Goal: Information Seeking & Learning: Learn about a topic

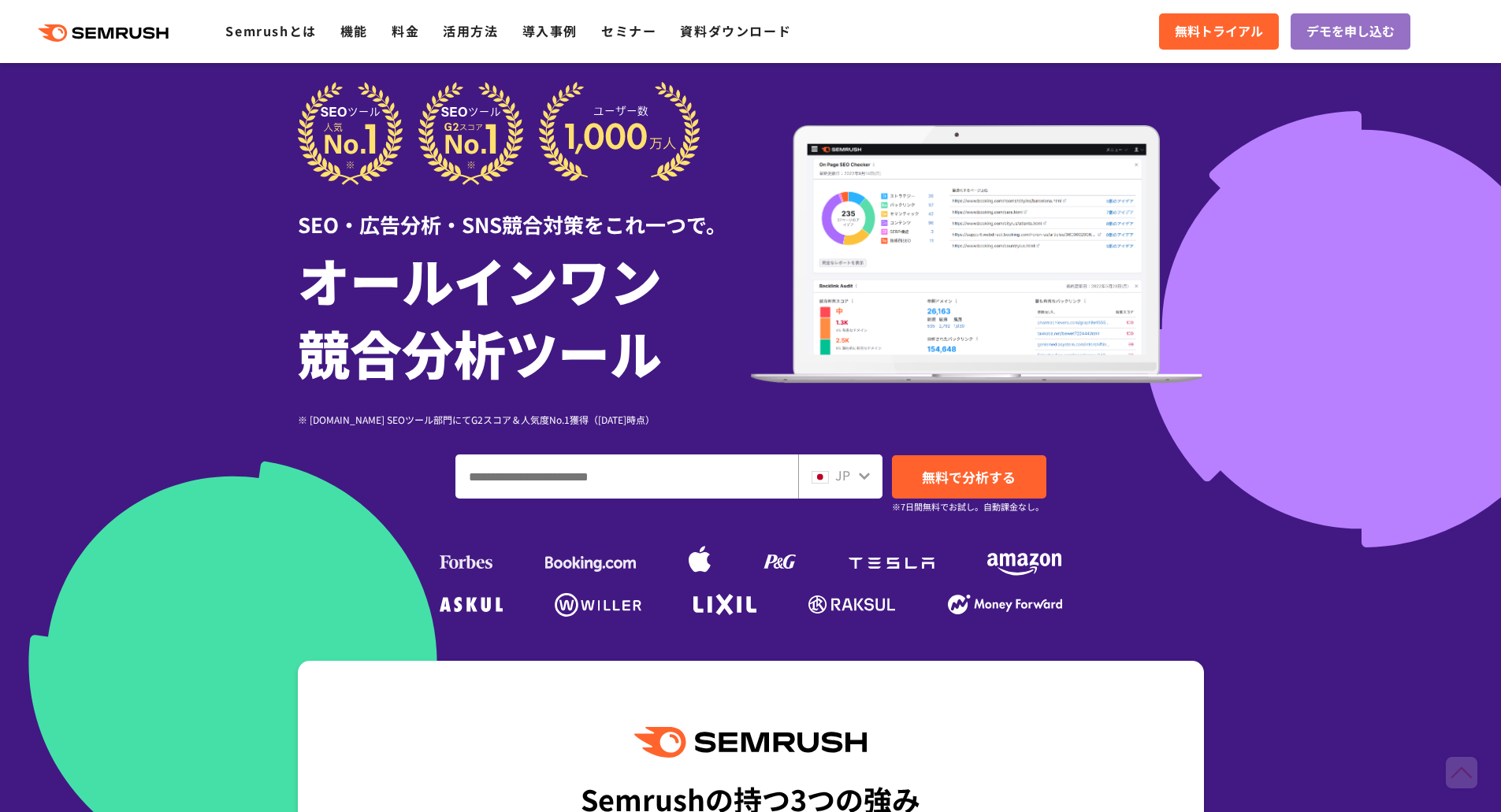
scroll to position [26, 0]
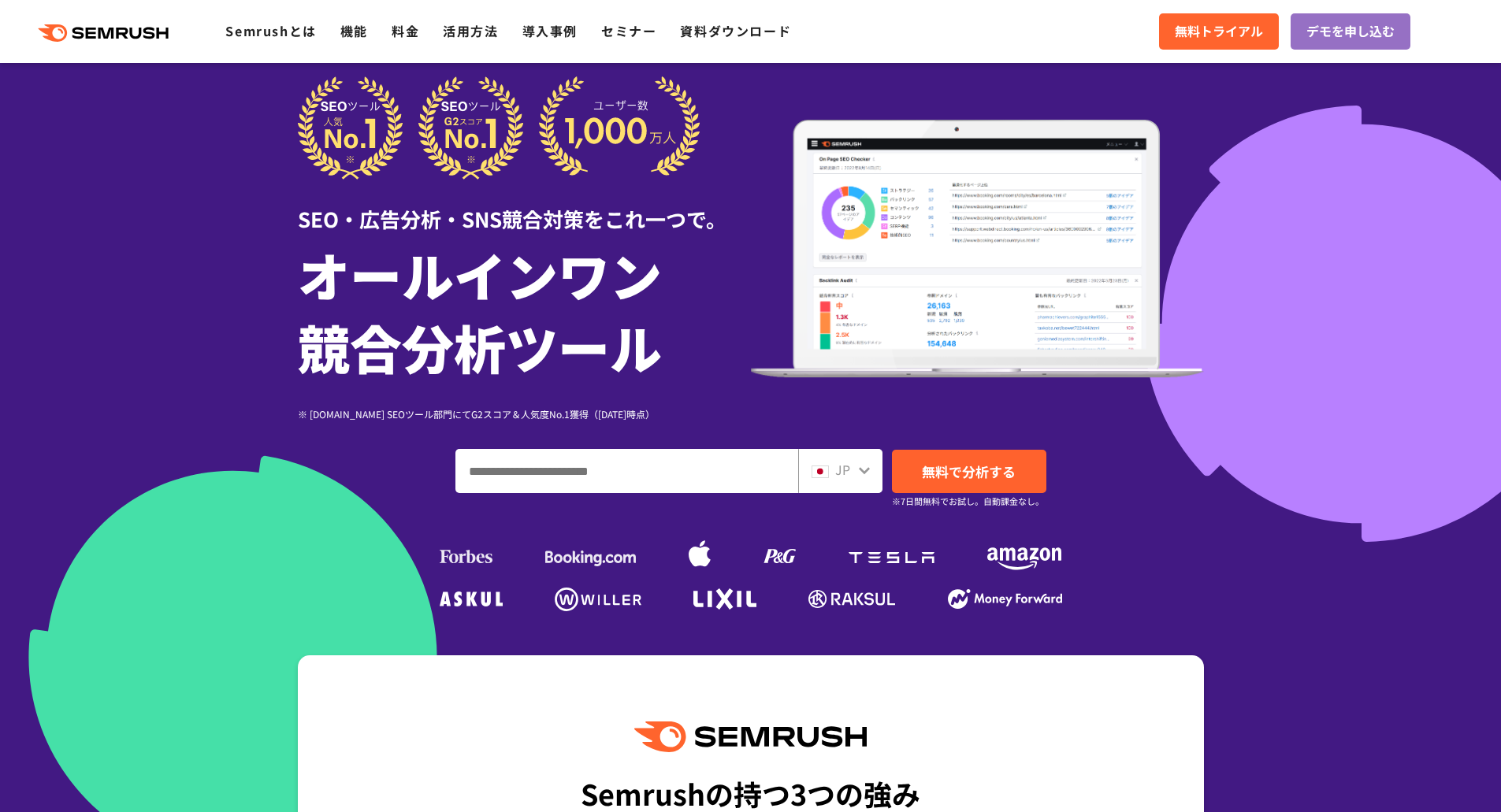
click at [869, 483] on div "JP" at bounding box center [841, 471] width 85 height 44
click at [852, 475] on div "JP" at bounding box center [836, 470] width 51 height 20
click at [845, 472] on span "JP" at bounding box center [843, 470] width 15 height 19
click at [691, 472] on input "ドメイン、キーワードまたはURLを入力してください" at bounding box center [626, 471] width 342 height 42
click at [967, 454] on link "無料で分析する" at bounding box center [970, 471] width 155 height 43
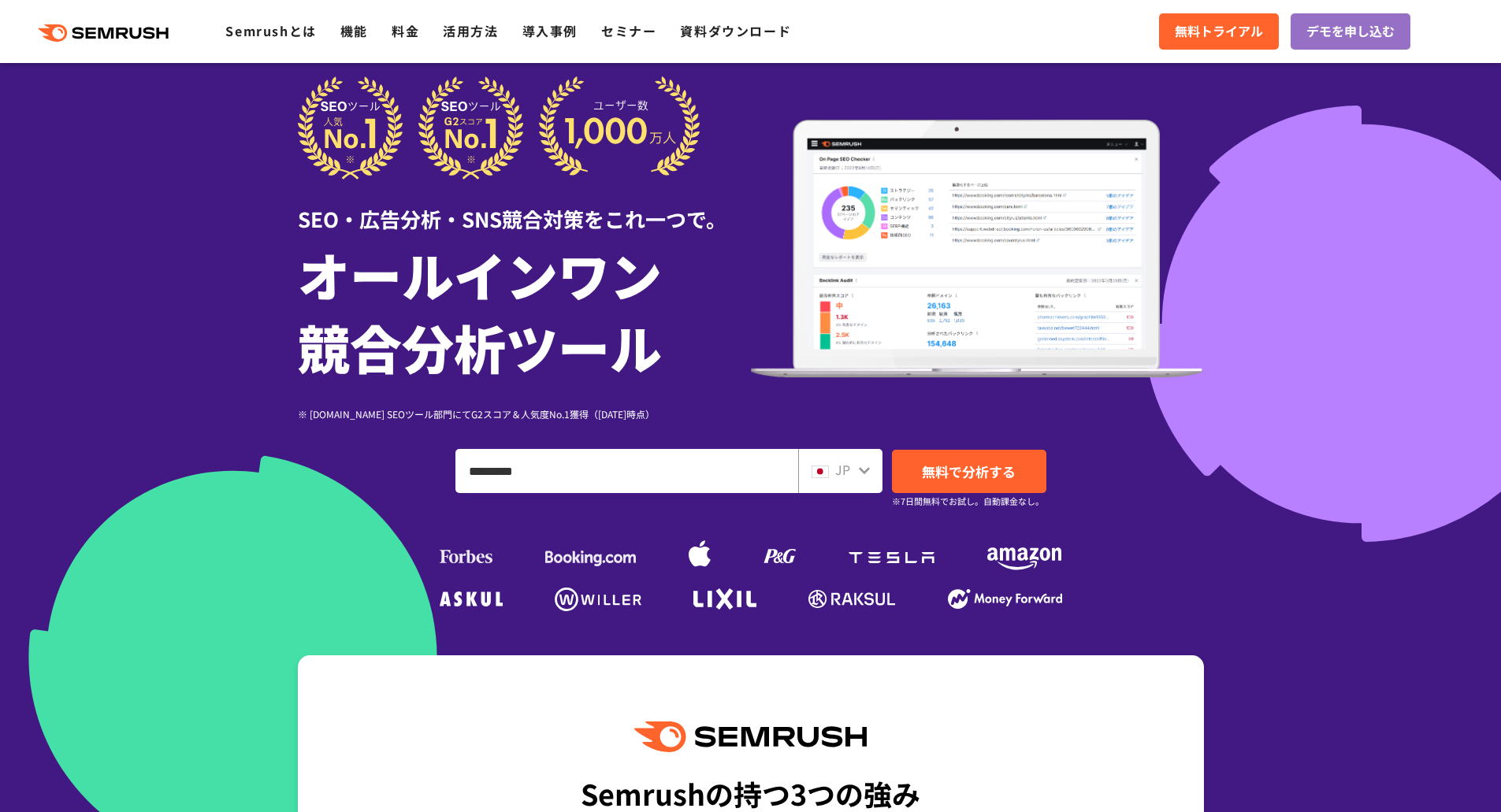
click at [850, 454] on div "JP" at bounding box center [841, 471] width 85 height 44
click at [675, 489] on input "*********" at bounding box center [626, 471] width 342 height 42
type input "*"
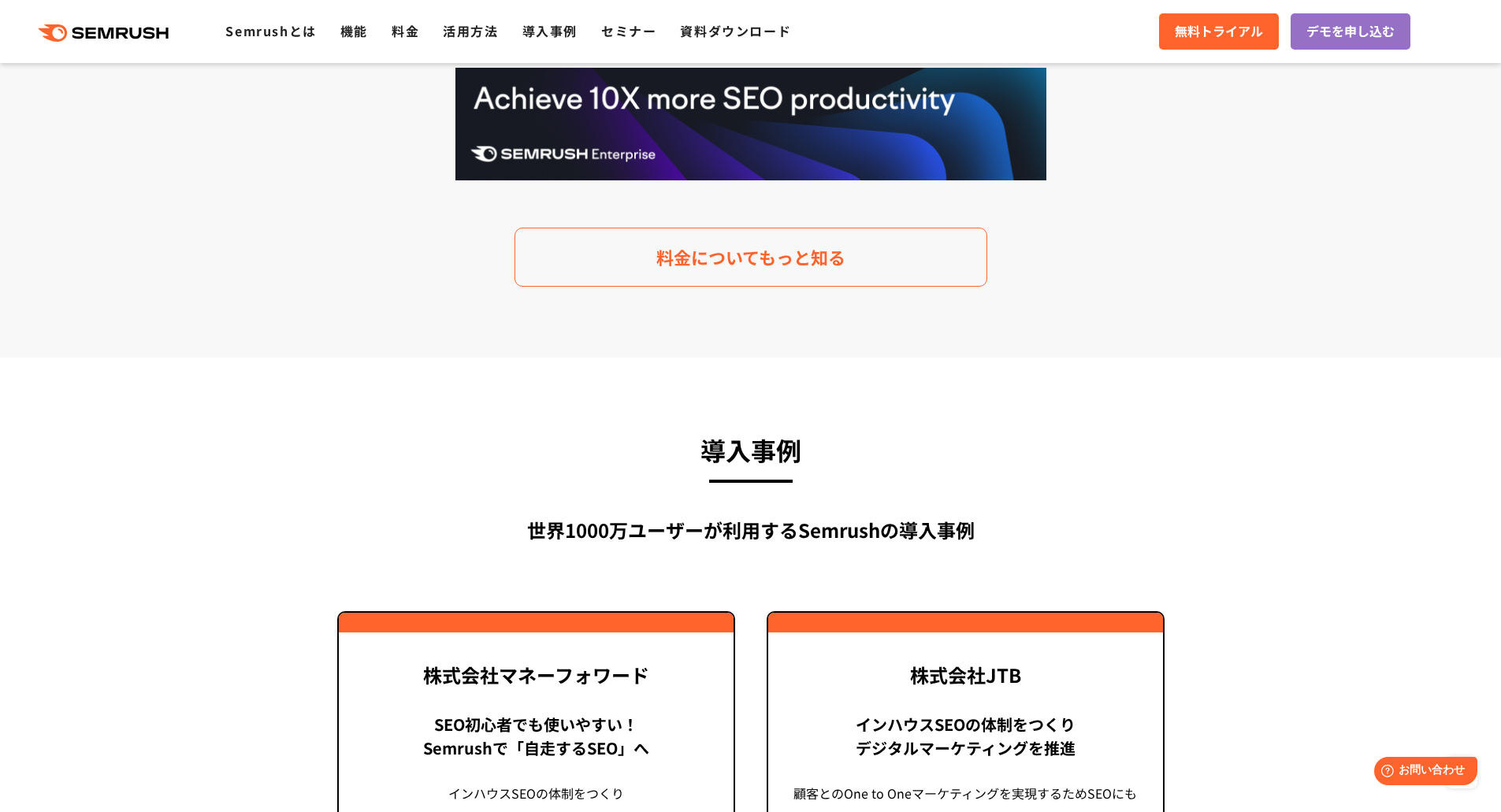
scroll to position [3256, 0]
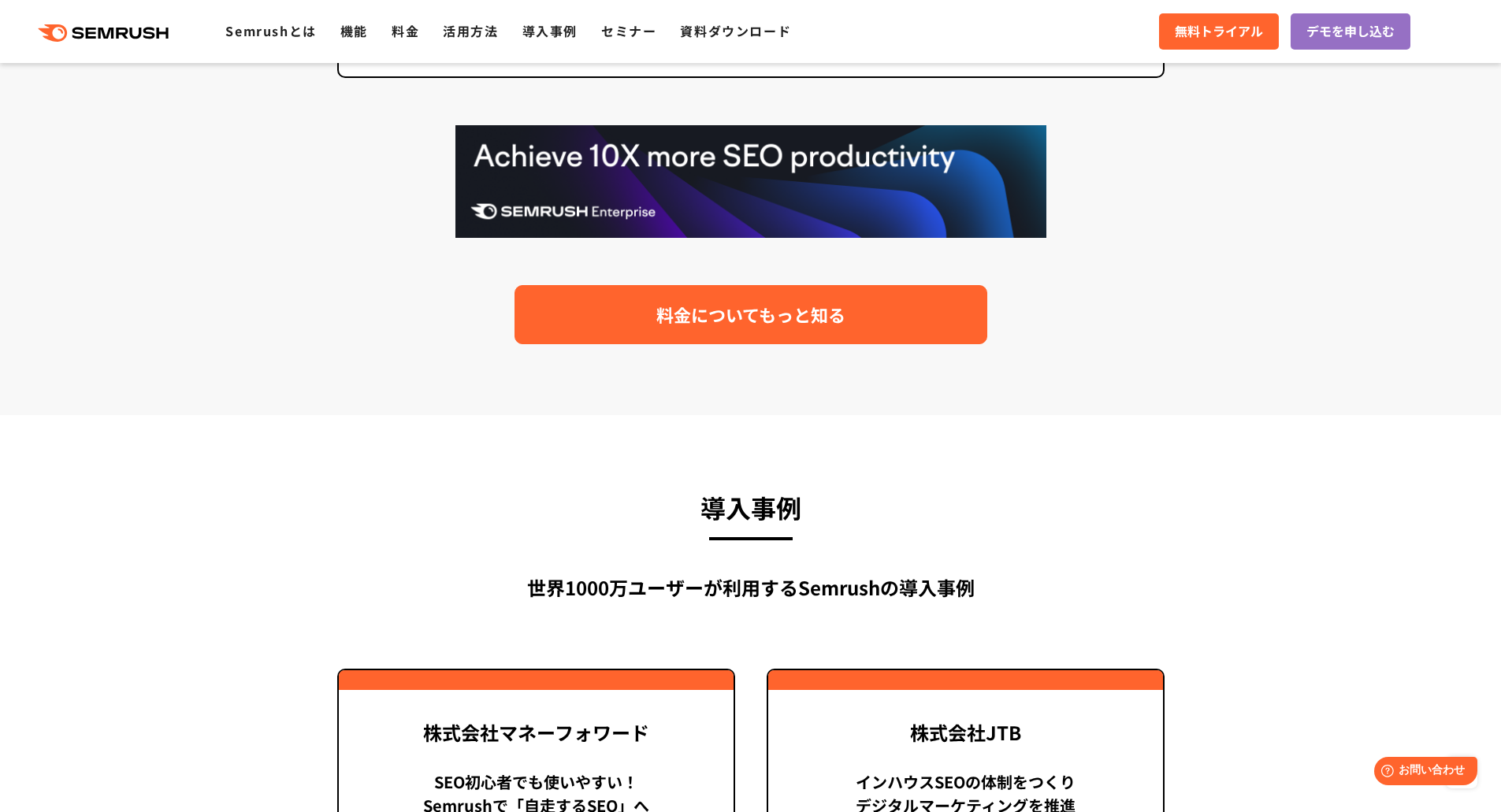
click at [803, 342] on link "料金についてもっと知る" at bounding box center [750, 315] width 472 height 59
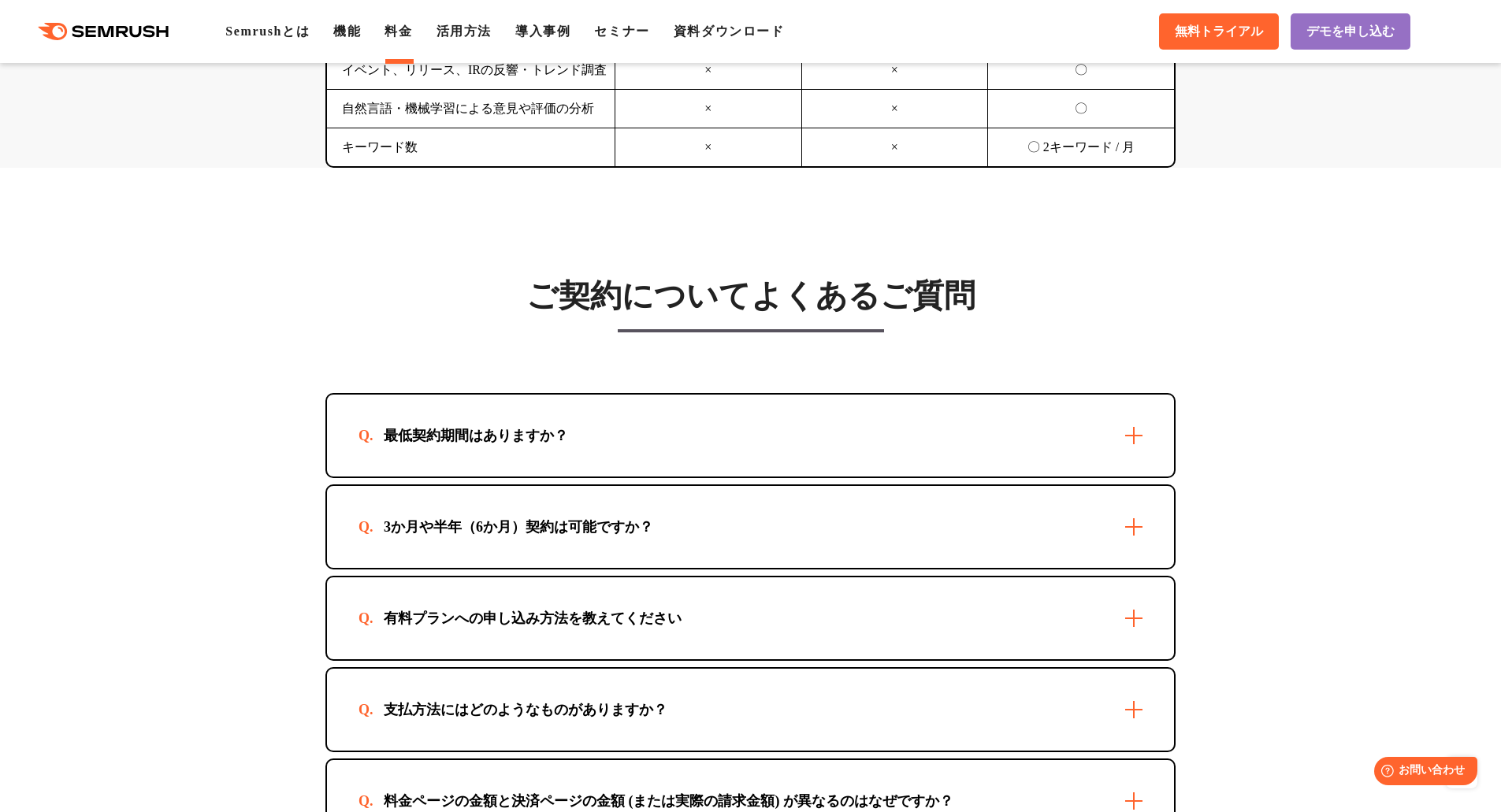
scroll to position [4264, 0]
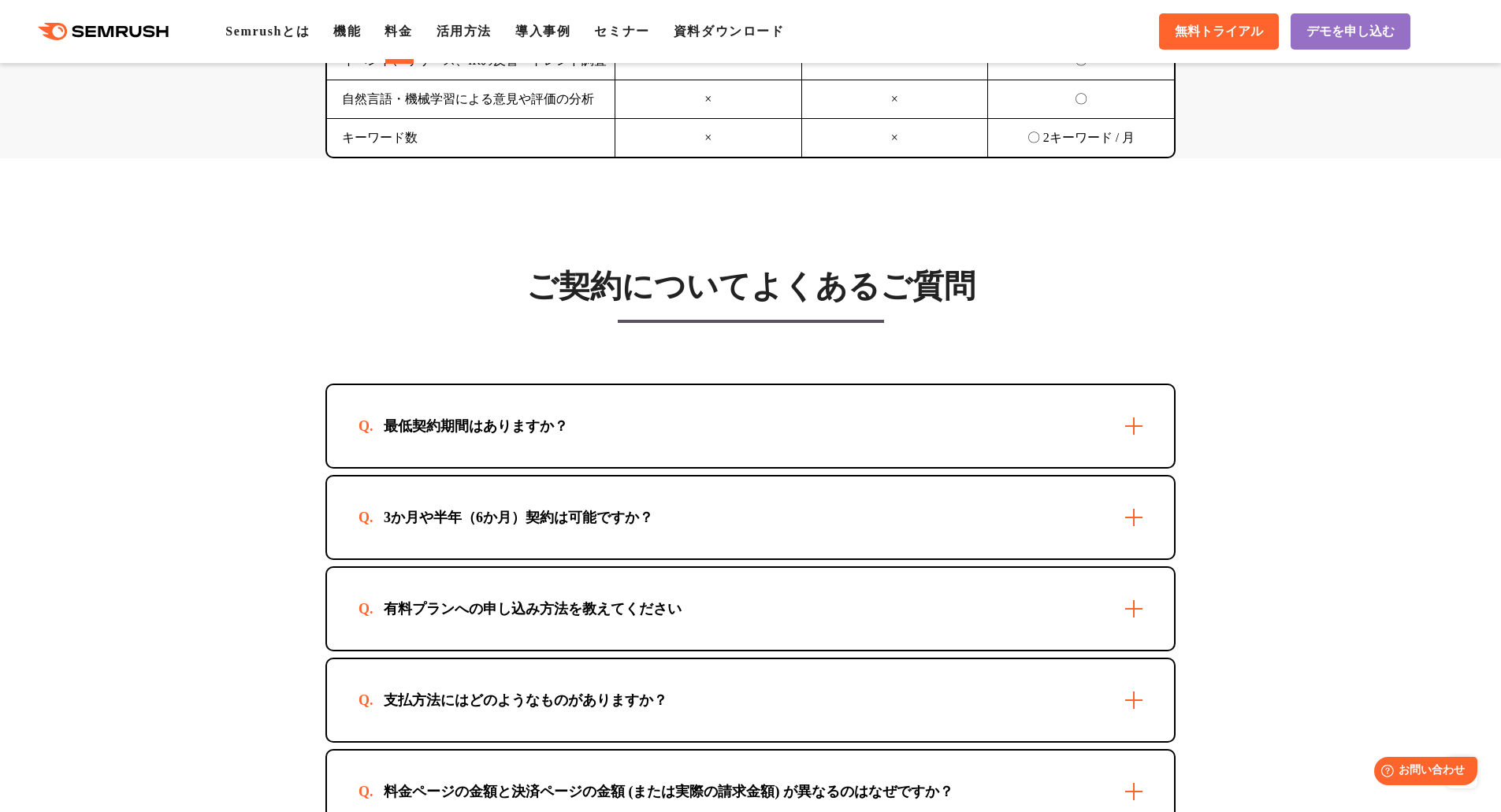
click at [770, 418] on div "最低契約期間はありますか？" at bounding box center [750, 425] width 847 height 82
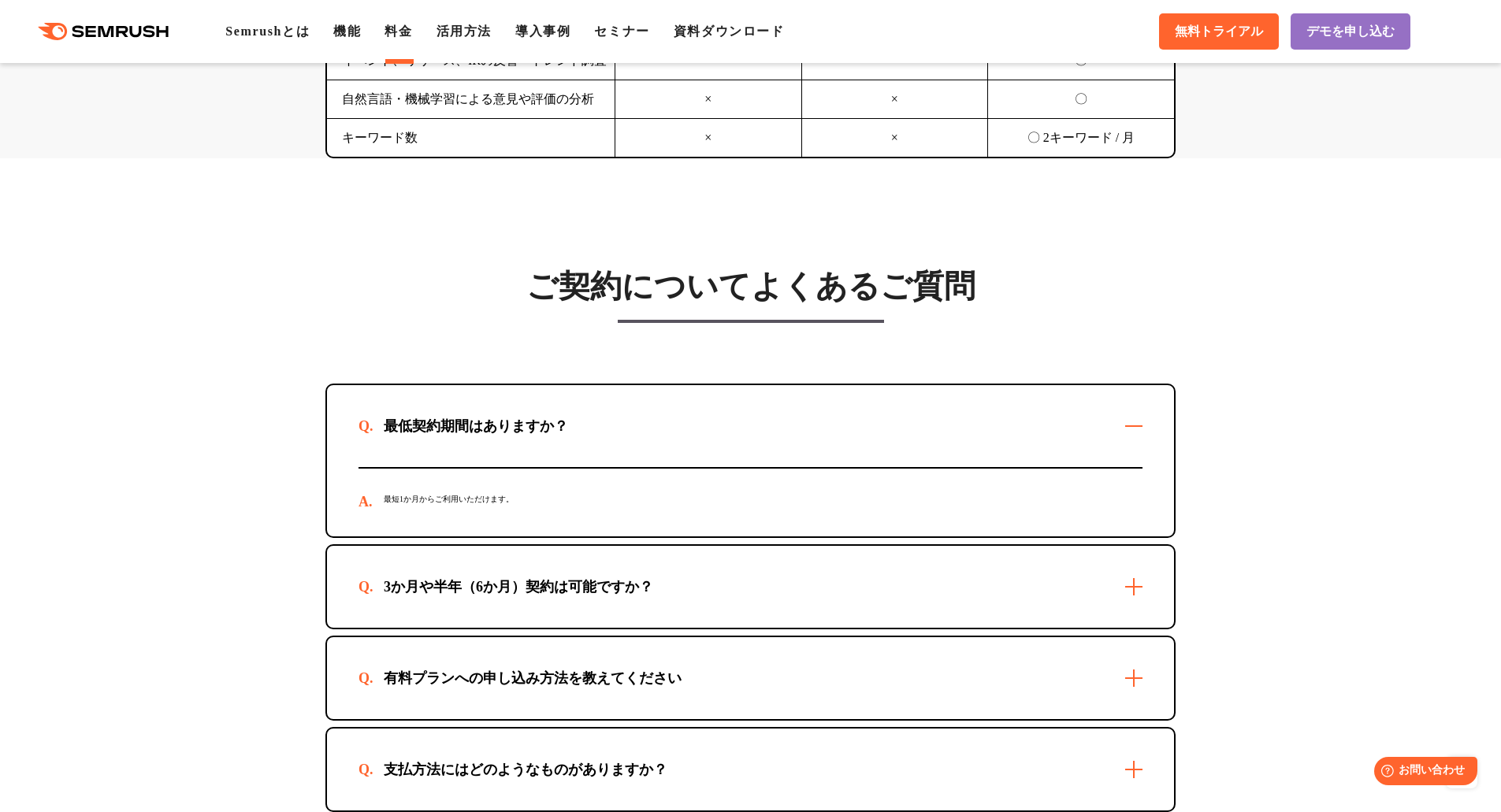
click at [771, 416] on div "最低契約期間はありますか？" at bounding box center [750, 425] width 847 height 82
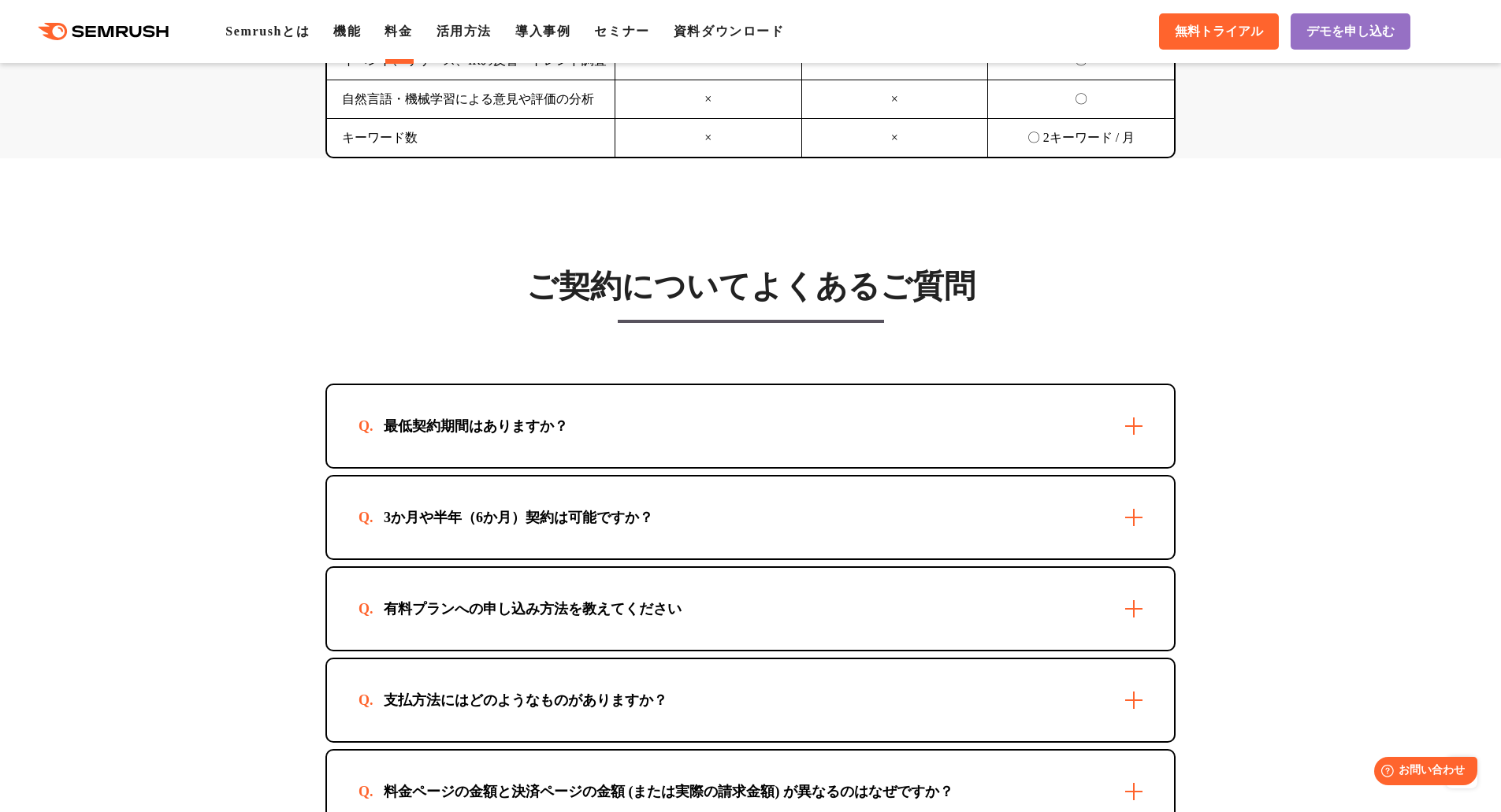
click at [620, 572] on div "有料プランへの申し込み方法を教えてください" at bounding box center [750, 609] width 847 height 82
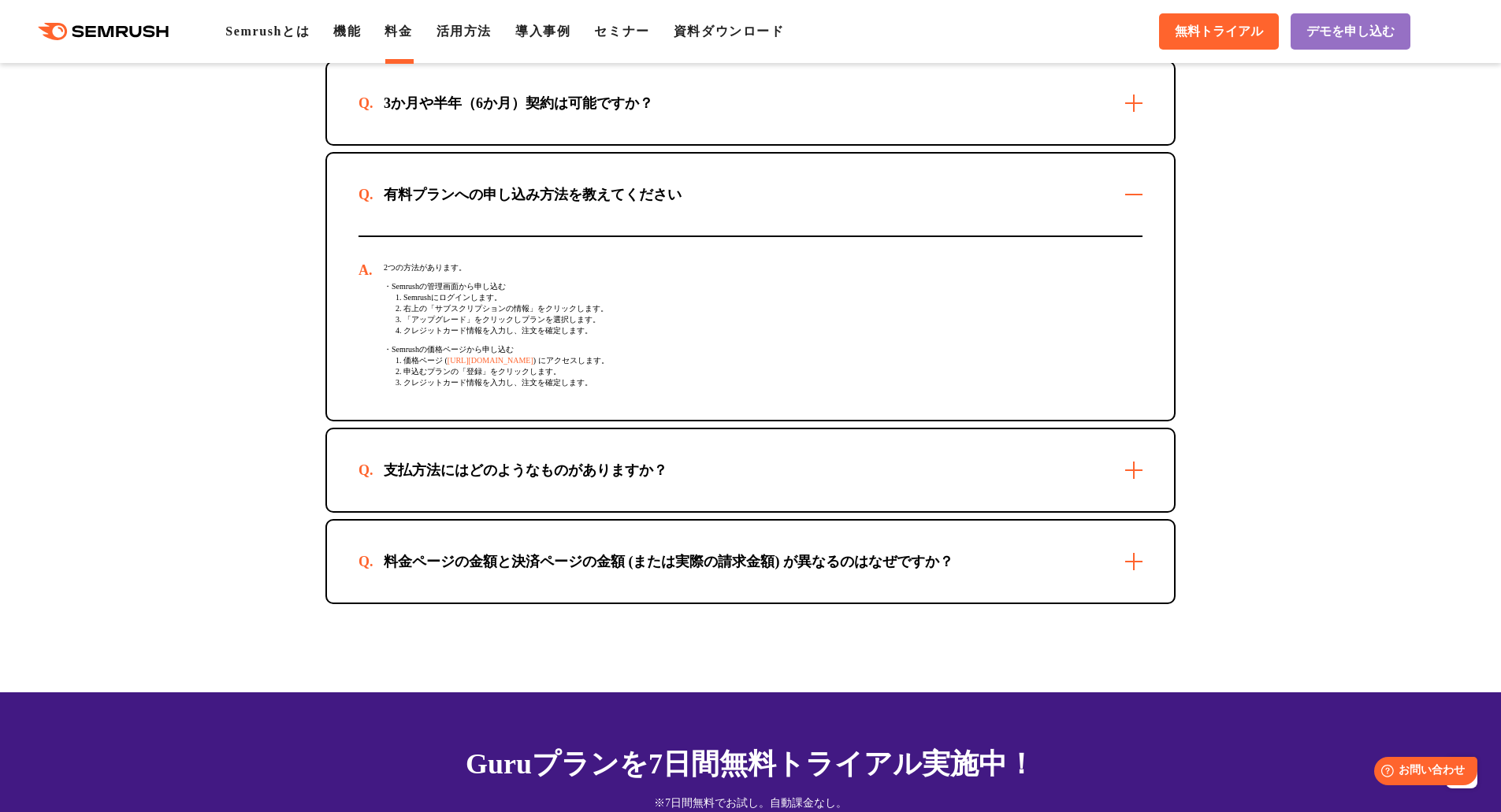
scroll to position [4680, 0]
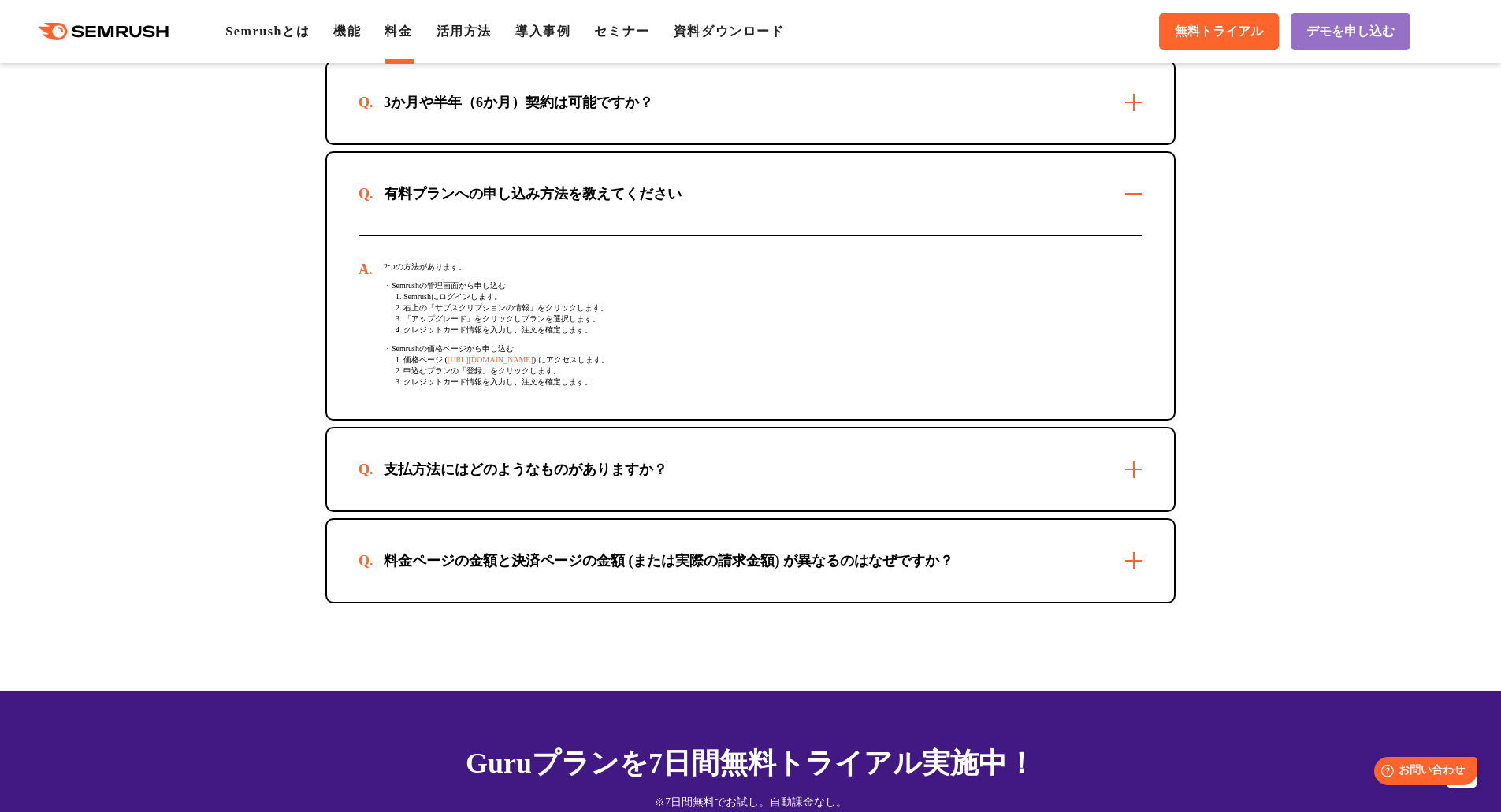
click at [720, 478] on div "支払方法にはどのようなものがありますか？" at bounding box center [750, 470] width 847 height 82
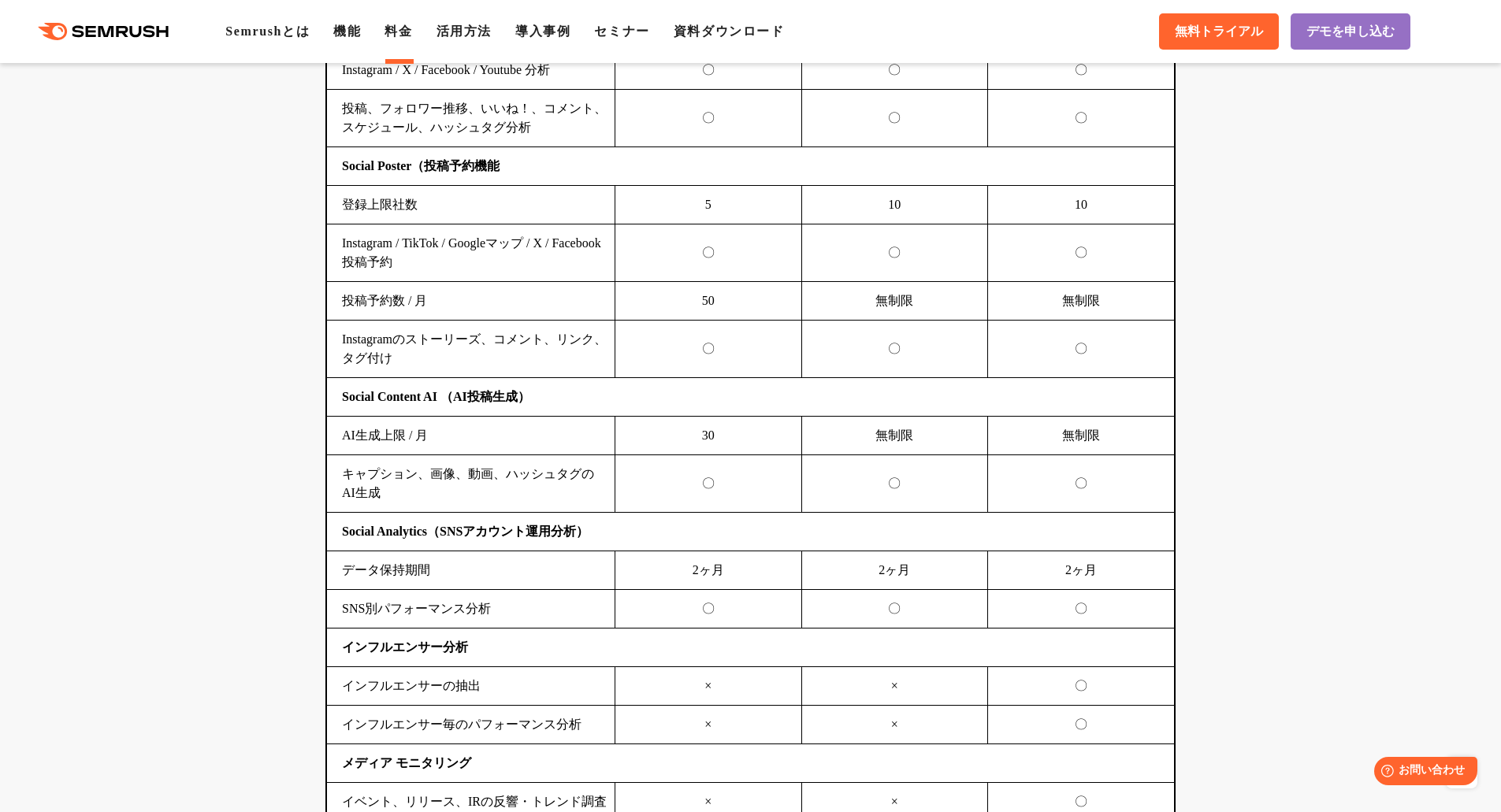
scroll to position [3393, 0]
